Goal: Check status

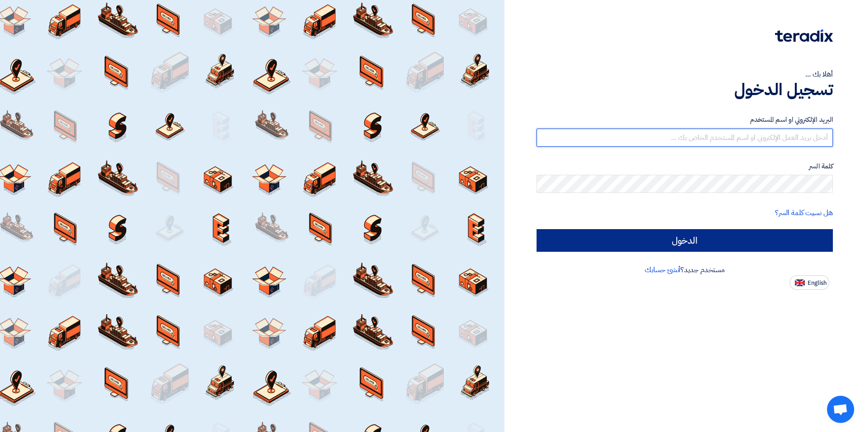
type input "[PERSON_NAME][EMAIL_ADDRESS][PERSON_NAME][DOMAIN_NAME]"
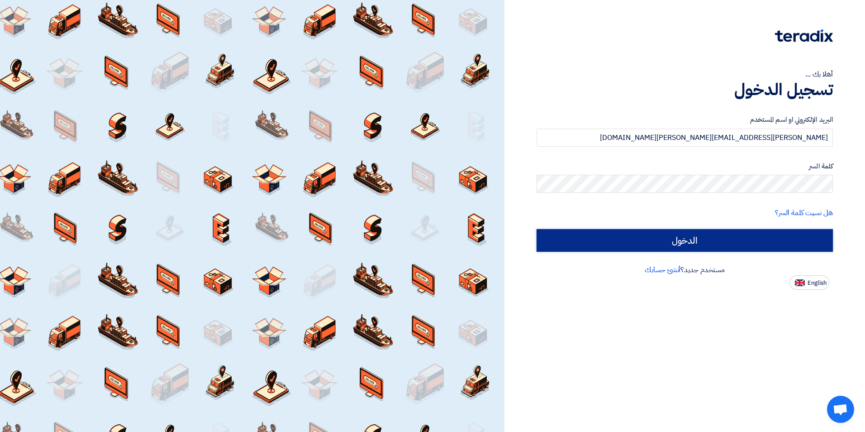
click at [691, 236] on input "الدخول" at bounding box center [685, 240] width 296 height 23
type input "Sign in"
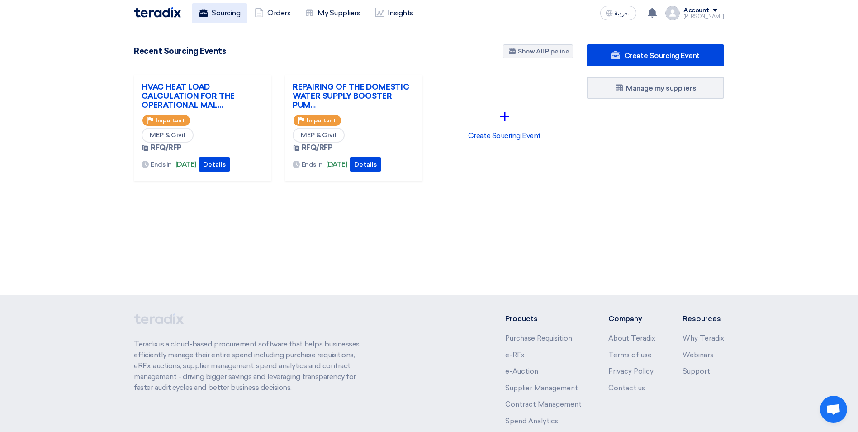
click at [213, 13] on link "Sourcing" at bounding box center [220, 13] width 56 height 20
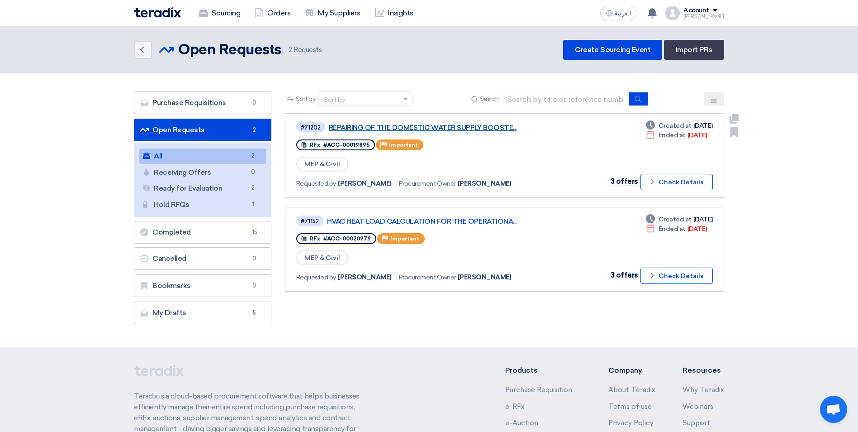
click at [429, 129] on link "REPAIRING OF THE DOMESTIC WATER SUPPLY BOOSTE..." at bounding box center [442, 128] width 226 height 8
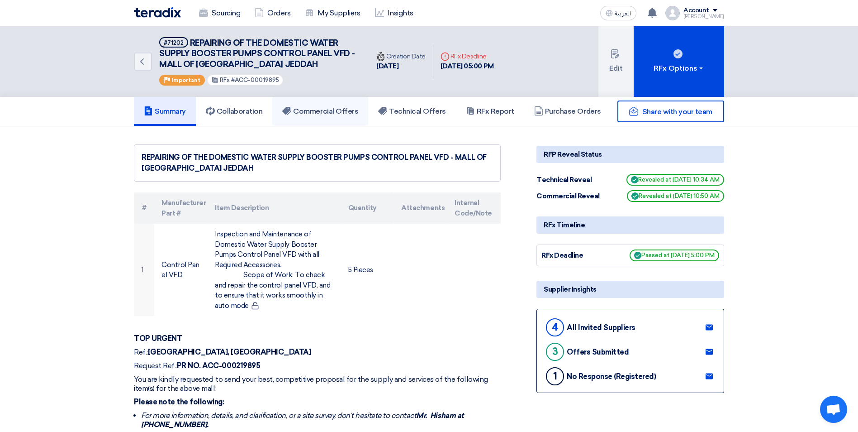
click at [313, 114] on h5 "Commercial Offers" at bounding box center [320, 111] width 76 height 9
